Goal: Find specific page/section: Find specific page/section

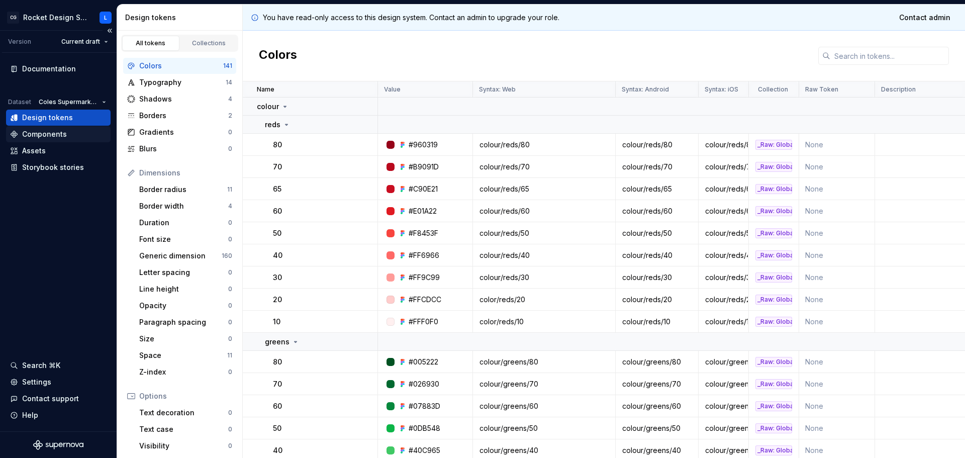
click at [70, 134] on div "Components" at bounding box center [58, 134] width 97 height 10
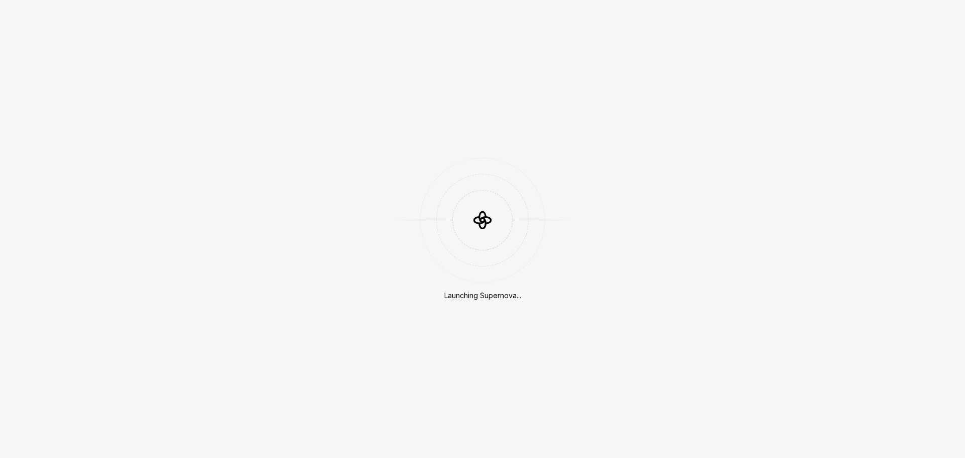
drag, startPoint x: 962, startPoint y: 0, endPoint x: 831, endPoint y: 161, distance: 207.7
click at [831, 161] on div "Launching Supernova..." at bounding box center [482, 229] width 965 height 458
